Goal: Information Seeking & Learning: Understand process/instructions

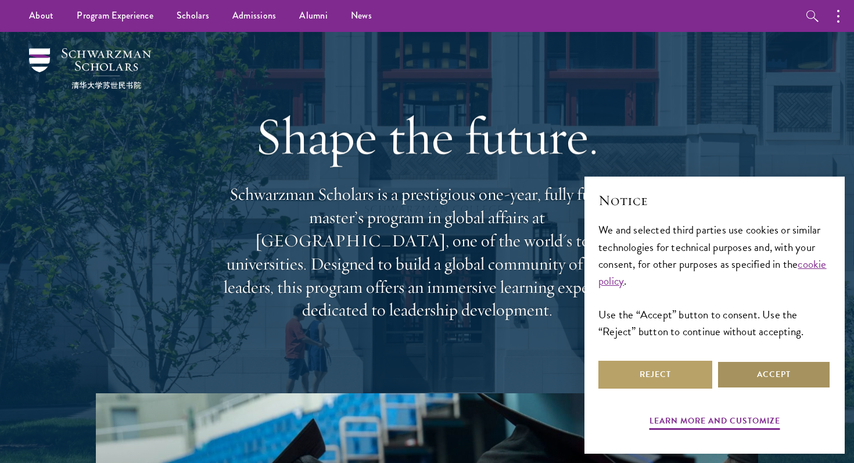
click at [735, 373] on button "Accept" at bounding box center [774, 375] width 114 height 28
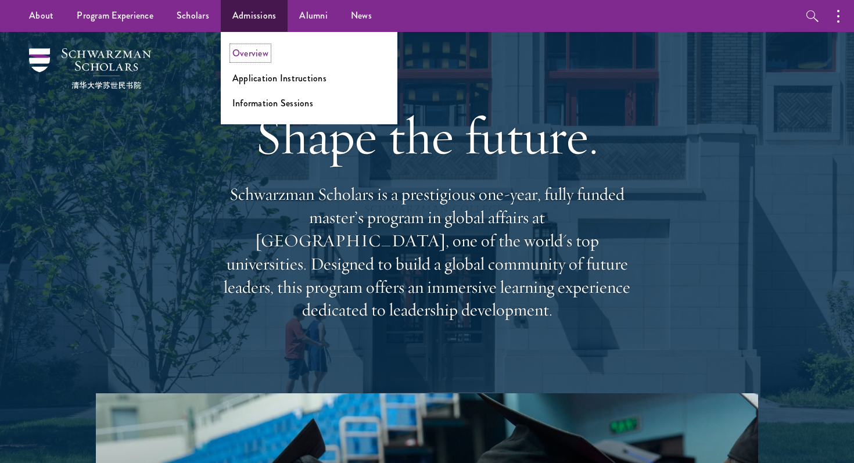
click at [247, 51] on link "Overview" at bounding box center [250, 52] width 36 height 13
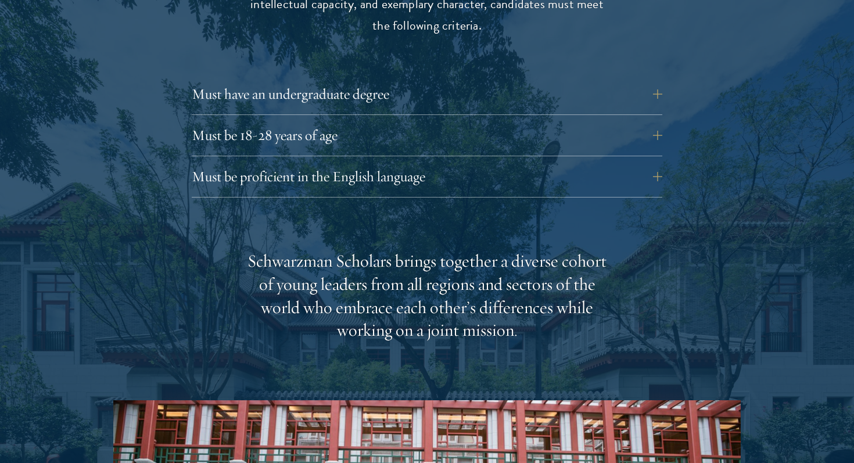
scroll to position [1655, 0]
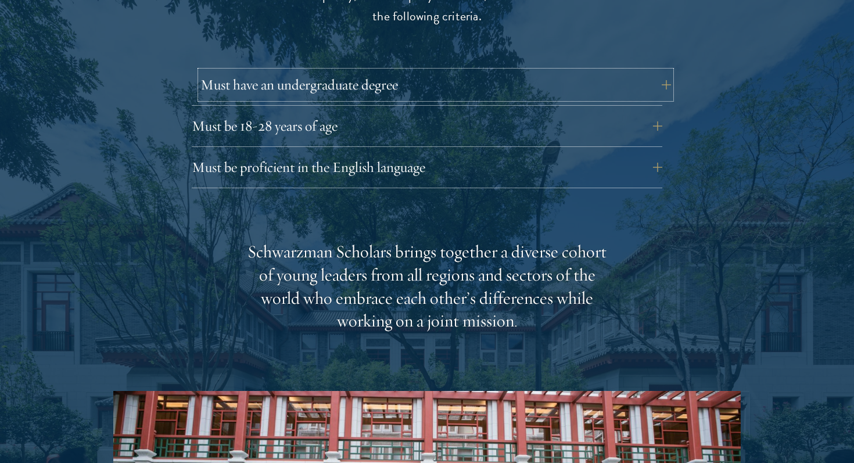
click at [462, 74] on button "Must have an undergraduate degree" at bounding box center [435, 85] width 470 height 28
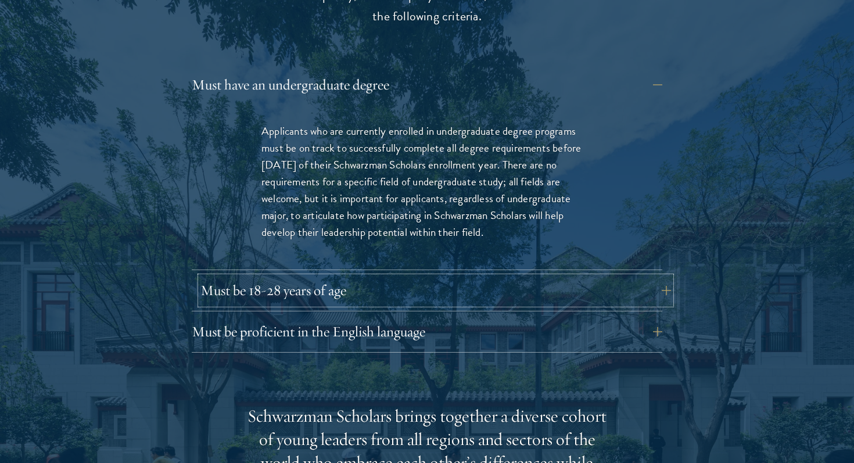
click at [439, 276] on button "Must be 18-28 years of age" at bounding box center [435, 290] width 470 height 28
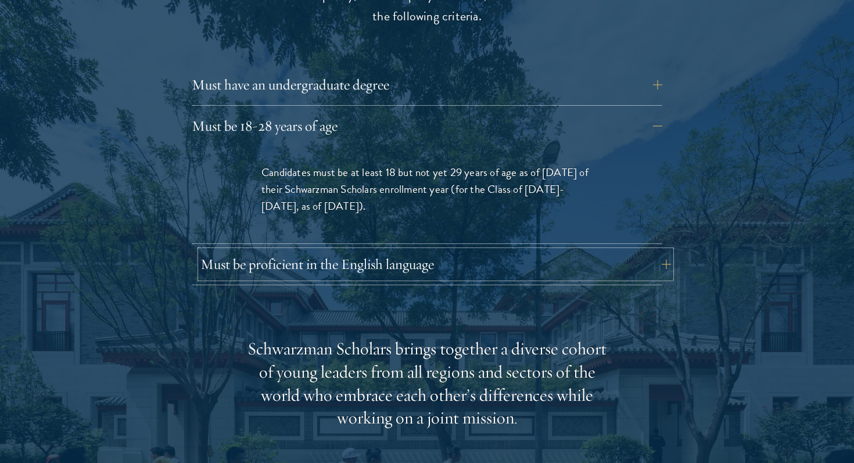
click at [447, 250] on button "Must be proficient in the English language" at bounding box center [435, 264] width 470 height 28
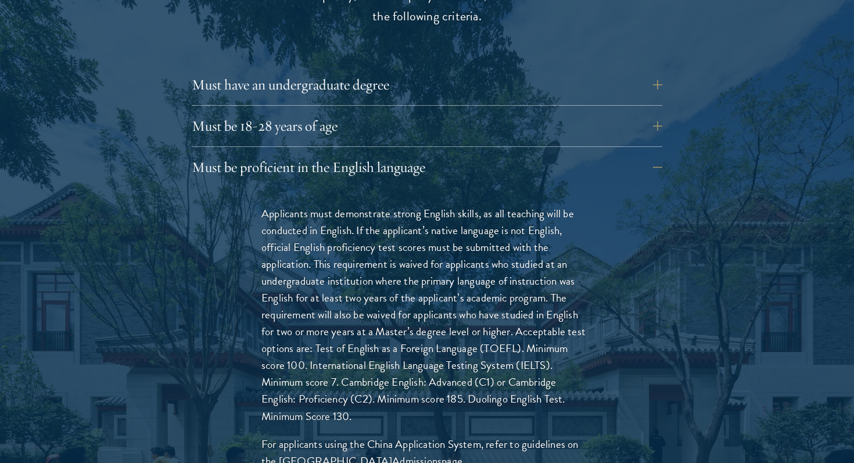
click at [461, 77] on div "Must have an undergraduate degree Applicants who are currently enrolled in unde…" at bounding box center [427, 88] width 470 height 35
click at [465, 71] on button "Must have an undergraduate degree" at bounding box center [435, 85] width 470 height 28
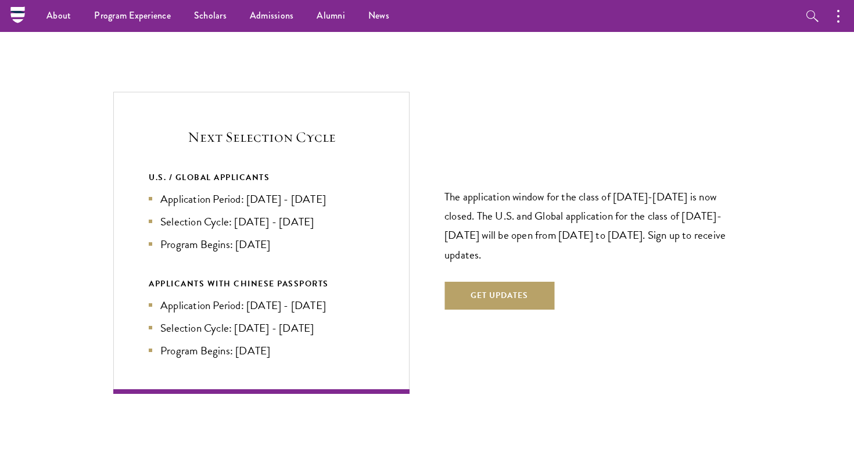
scroll to position [2591, 0]
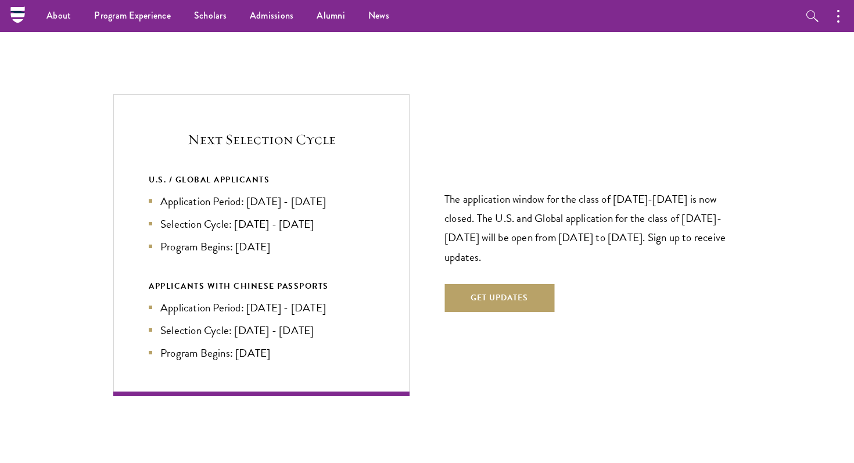
drag, startPoint x: 164, startPoint y: 178, endPoint x: 308, endPoint y: 223, distance: 151.0
click at [308, 223] on ul "Application Period: Apr 2026 - Sep 2026 Selection Cycle: Oct - Nov 2026 Program…" at bounding box center [261, 224] width 225 height 62
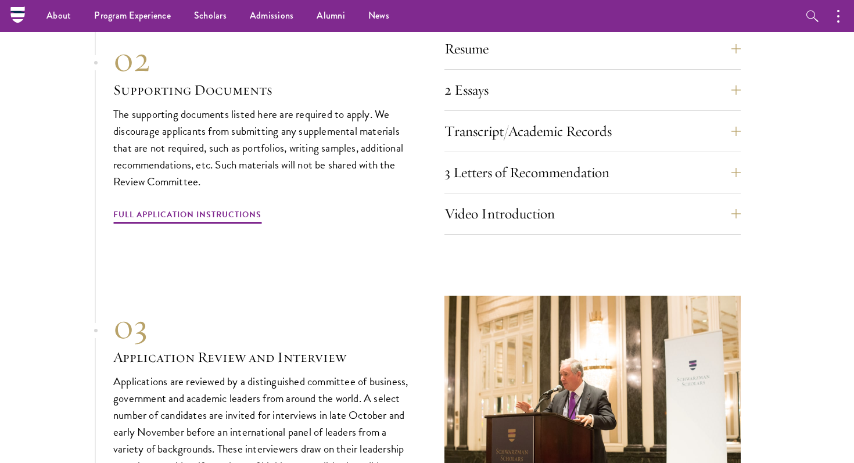
scroll to position [3854, 0]
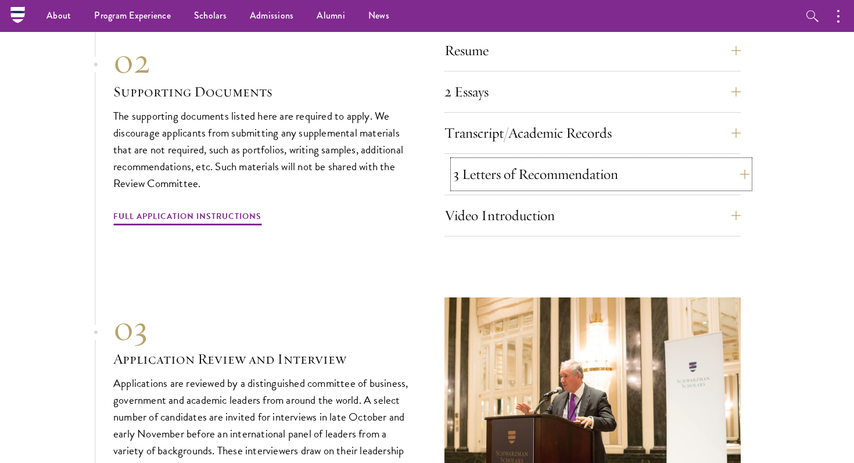
click at [569, 160] on button "3 Letters of Recommendation" at bounding box center [601, 174] width 296 height 28
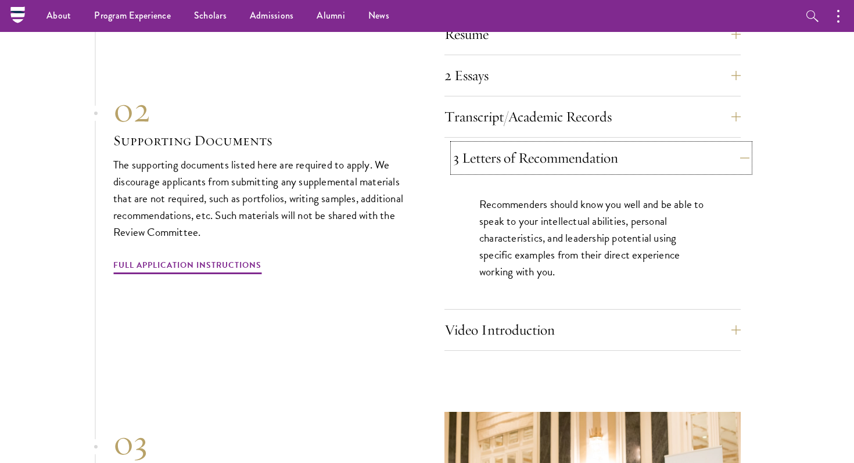
scroll to position [3690, 0]
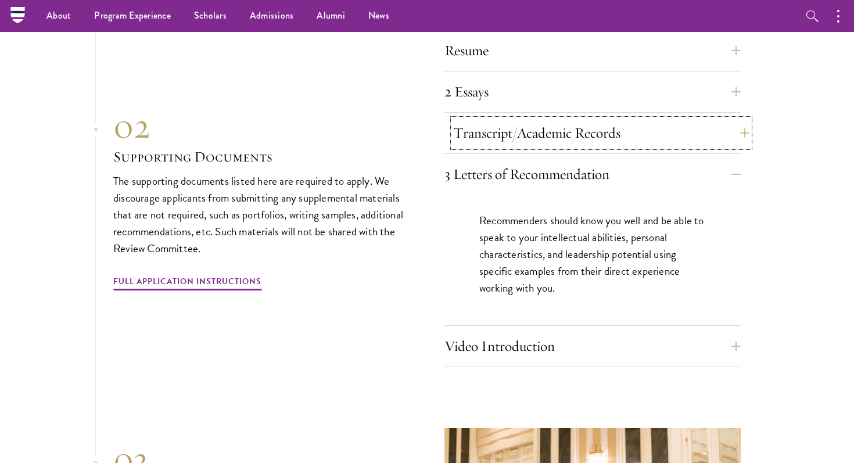
click at [577, 119] on button "Transcript/Academic Records" at bounding box center [601, 133] width 296 height 28
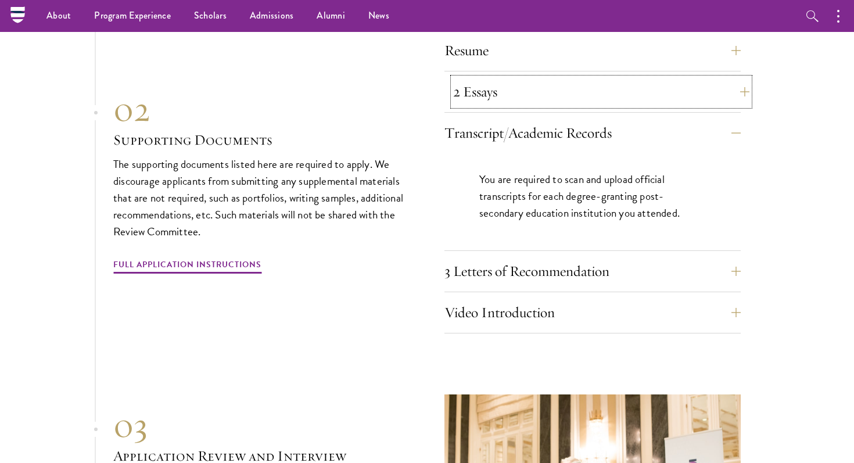
click at [584, 80] on button "2 Essays" at bounding box center [601, 92] width 296 height 28
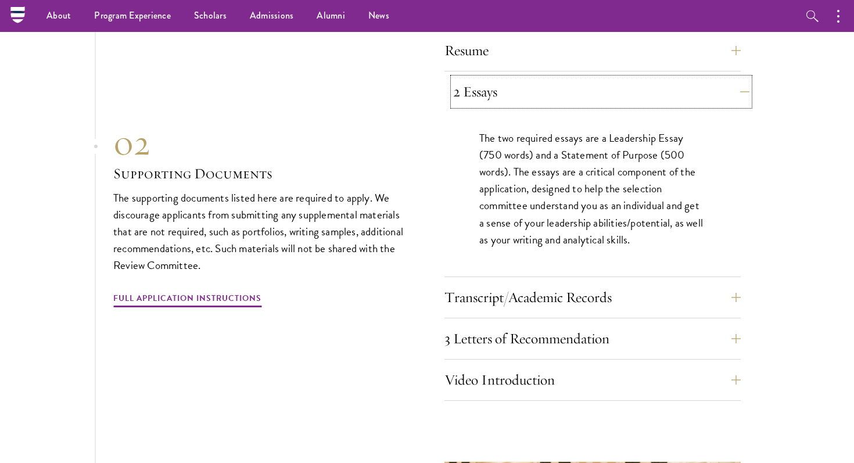
click at [584, 79] on button "2 Essays" at bounding box center [601, 92] width 296 height 28
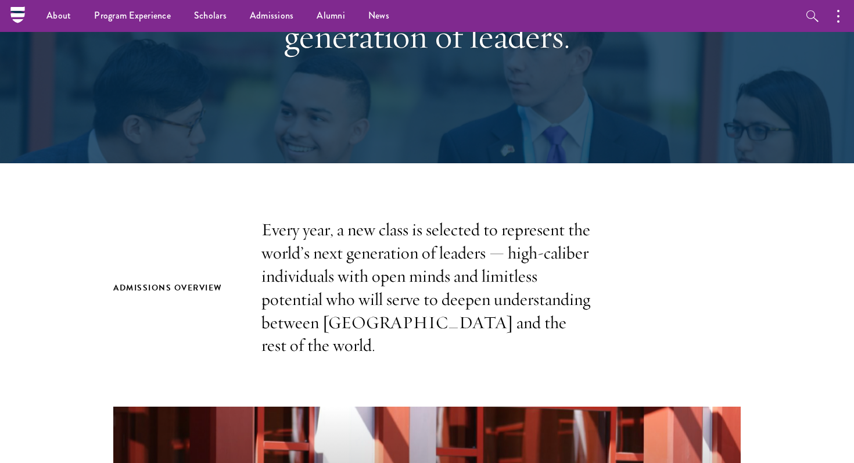
scroll to position [0, 0]
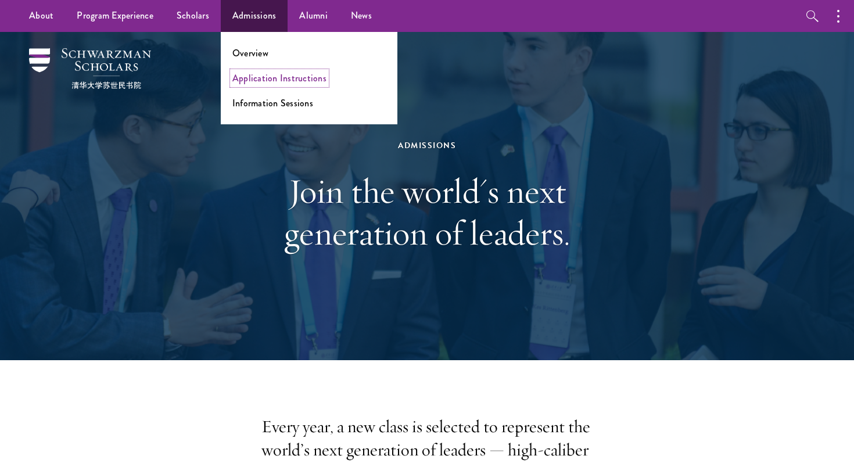
click at [258, 81] on link "Application Instructions" at bounding box center [279, 77] width 94 height 13
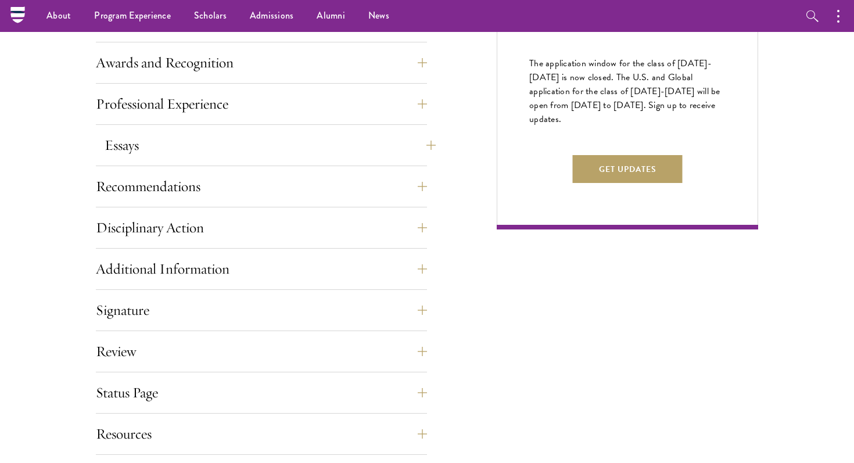
scroll to position [701, 0]
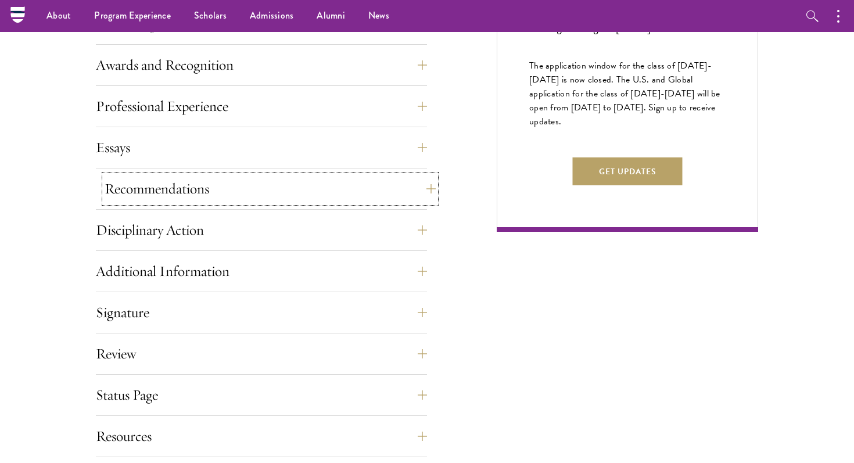
click at [249, 180] on button "Recommendations" at bounding box center [270, 189] width 331 height 28
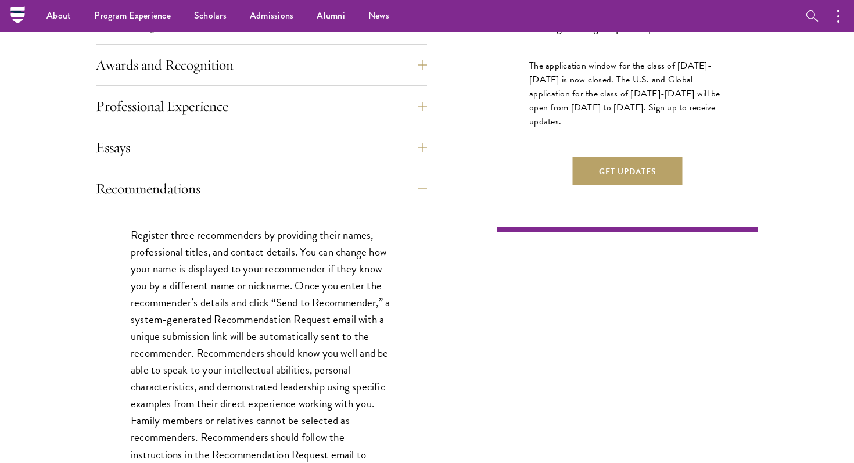
click at [256, 163] on div "Essays Each applicant is required to provide two essays and two short answer re…" at bounding box center [261, 151] width 331 height 35
click at [262, 153] on button "Essays" at bounding box center [270, 148] width 331 height 28
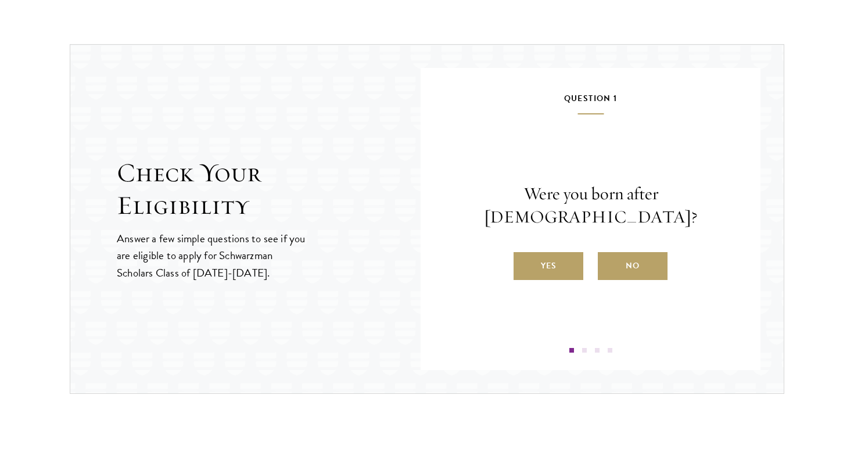
scroll to position [1579, 0]
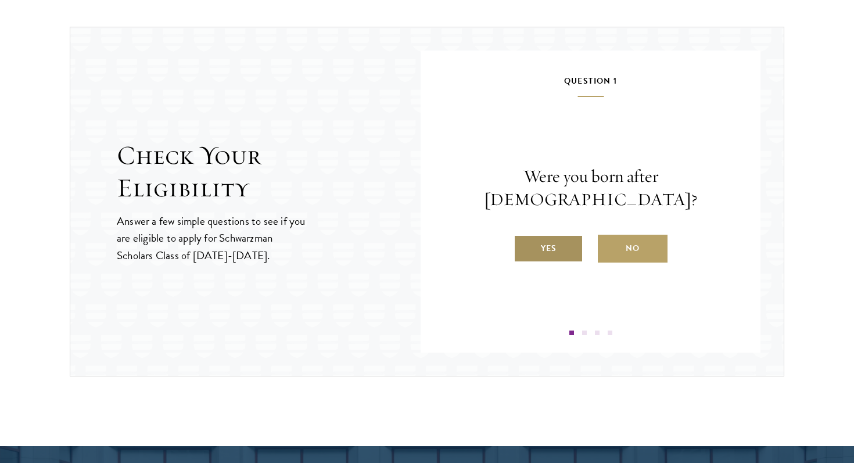
click at [568, 236] on label "Yes" at bounding box center [548, 249] width 70 height 28
click at [524, 236] on input "Yes" at bounding box center [518, 241] width 10 height 10
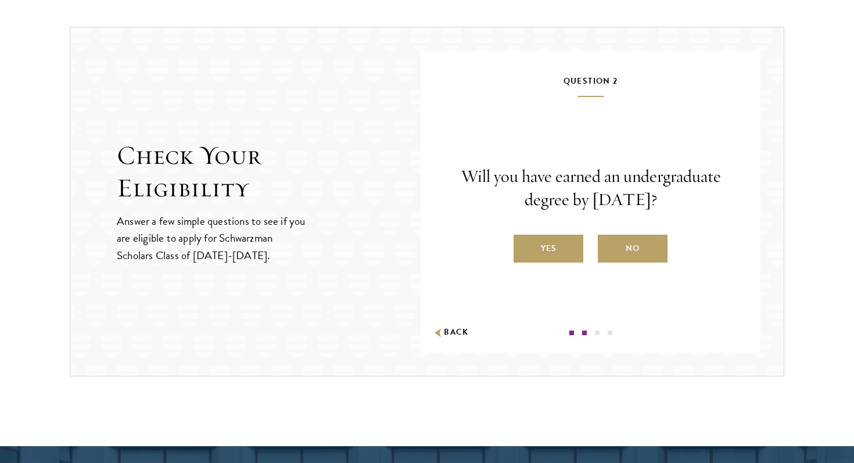
click at [568, 236] on label "Yes" at bounding box center [548, 249] width 70 height 28
click at [524, 236] on input "Yes" at bounding box center [518, 241] width 10 height 10
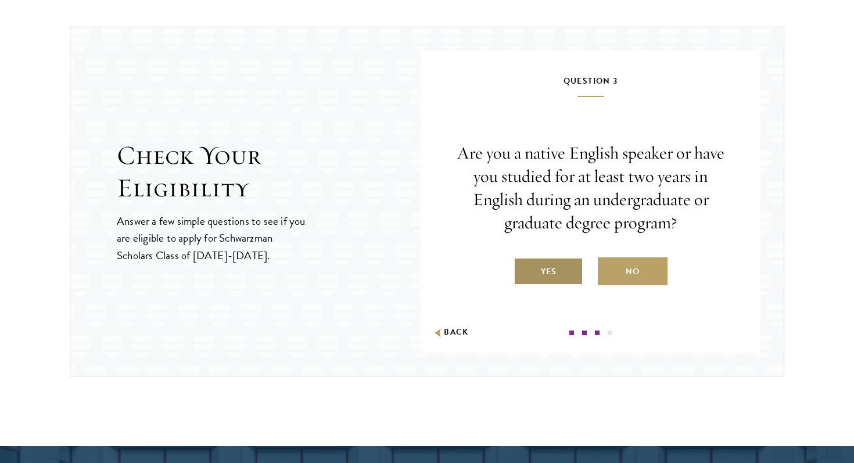
click at [563, 268] on label "Yes" at bounding box center [548, 271] width 70 height 28
click at [524, 268] on input "Yes" at bounding box center [518, 264] width 10 height 10
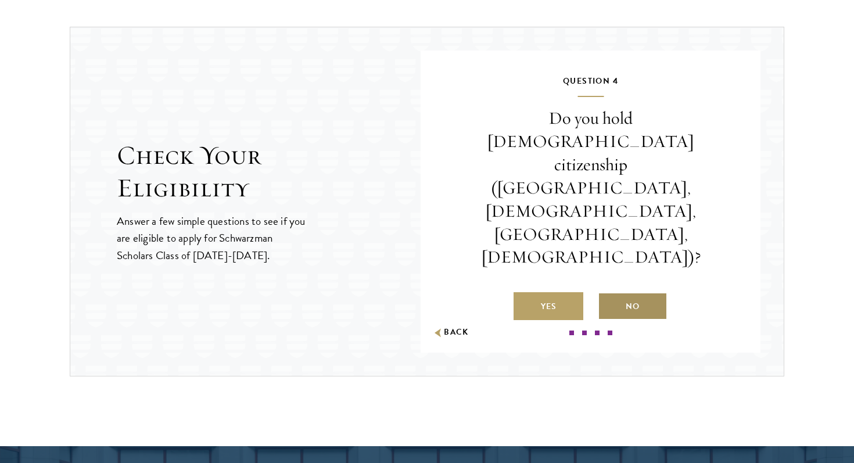
click at [631, 292] on label "No" at bounding box center [633, 306] width 70 height 28
click at [608, 294] on input "No" at bounding box center [603, 299] width 10 height 10
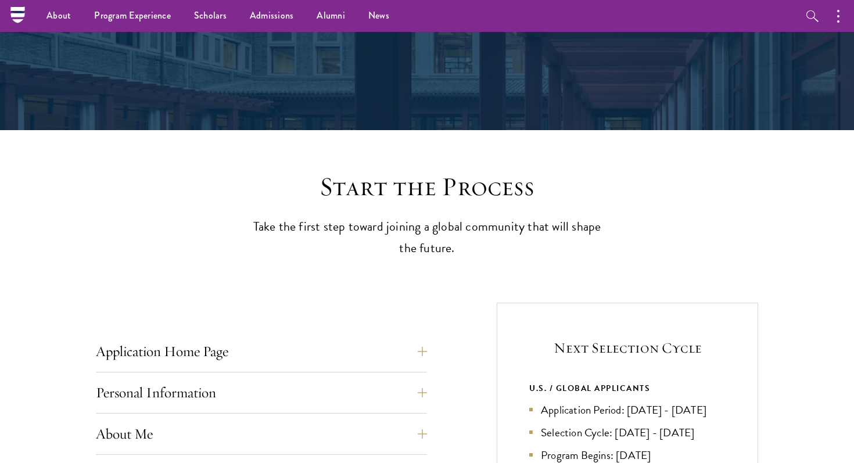
scroll to position [0, 0]
